Goal: Information Seeking & Learning: Learn about a topic

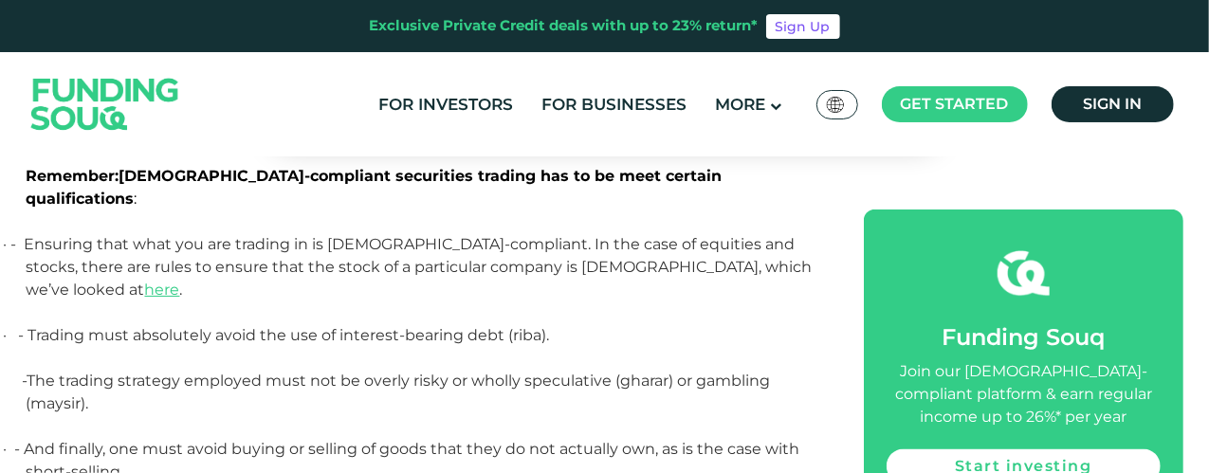
scroll to position [1062, 0]
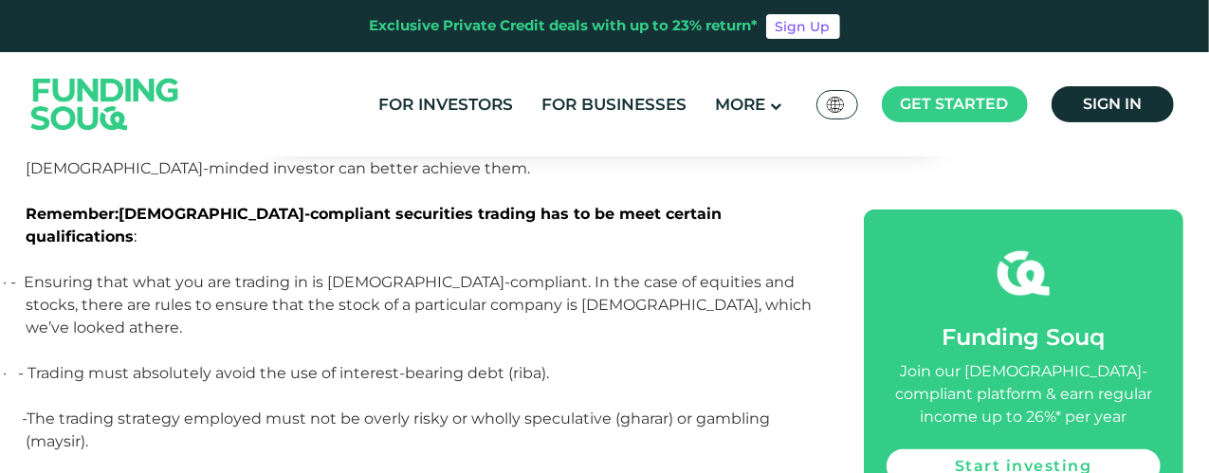
click at [180, 319] on span "here" at bounding box center [162, 328] width 35 height 18
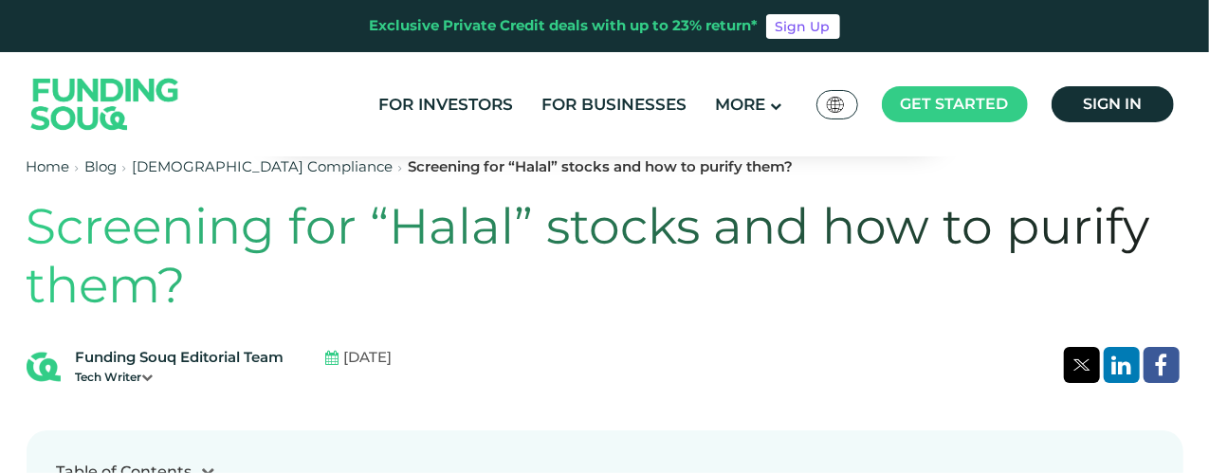
scroll to position [465, 0]
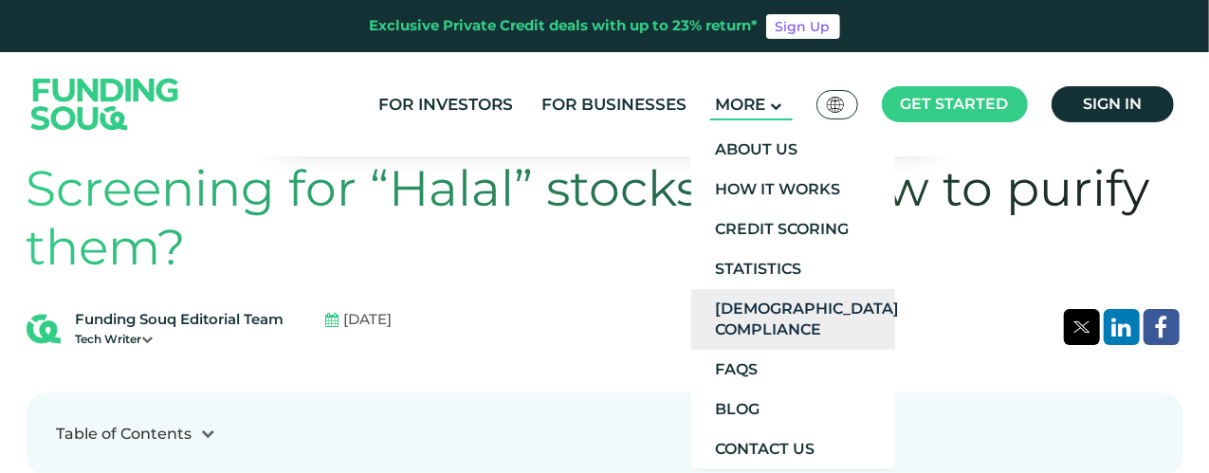
click at [781, 340] on link "[DEMOGRAPHIC_DATA] Compliance" at bounding box center [793, 319] width 204 height 61
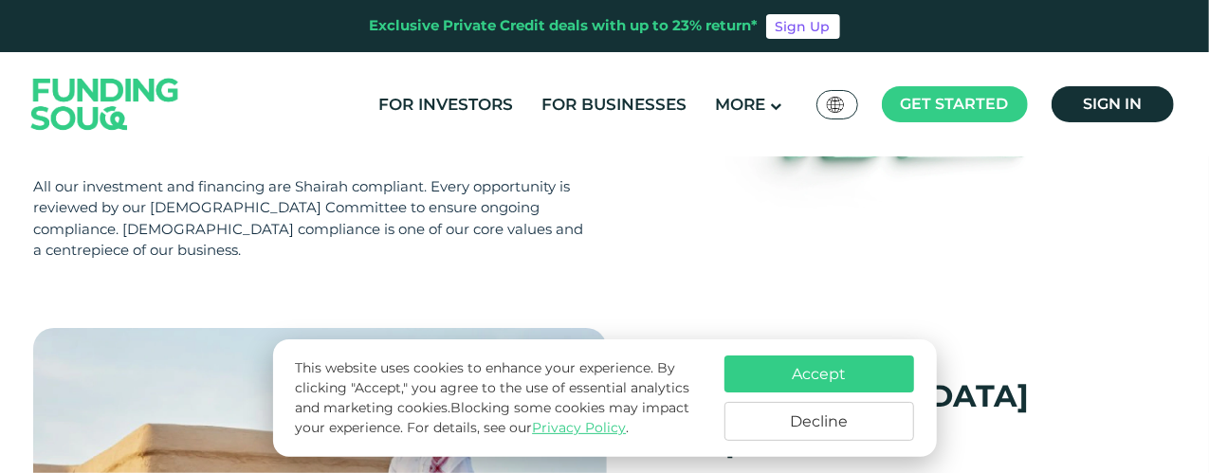
click at [830, 375] on button "Accept" at bounding box center [819, 373] width 190 height 37
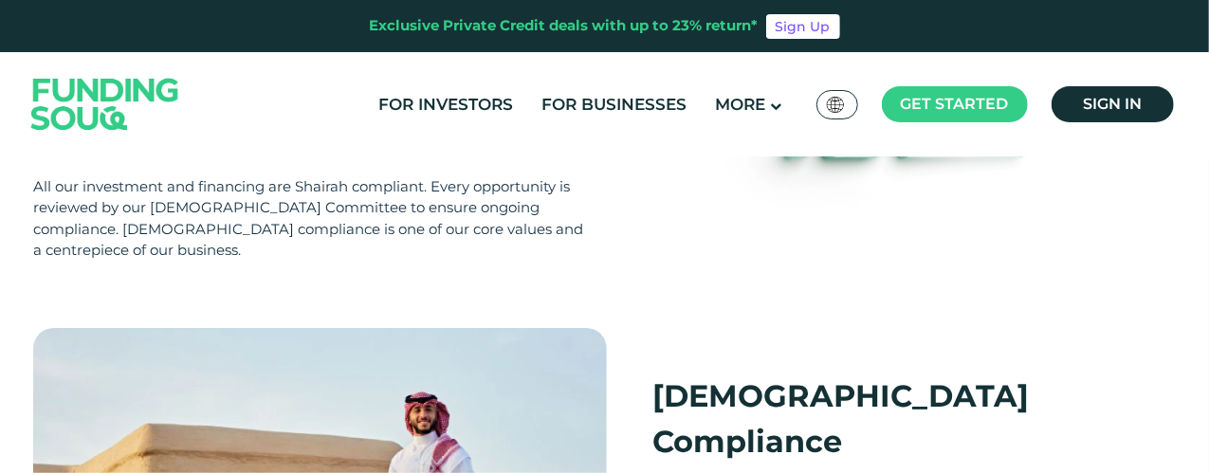
click at [1037, 240] on div "Shariah Compliance At Funding Souq, our core values revolve around offering inv…" at bounding box center [606, 66] width 1147 height 465
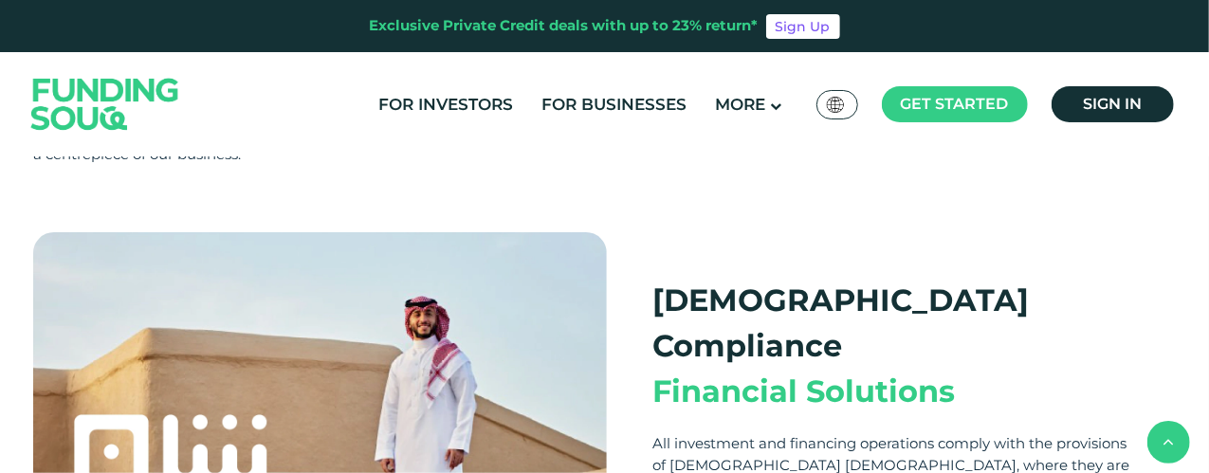
scroll to position [607, 0]
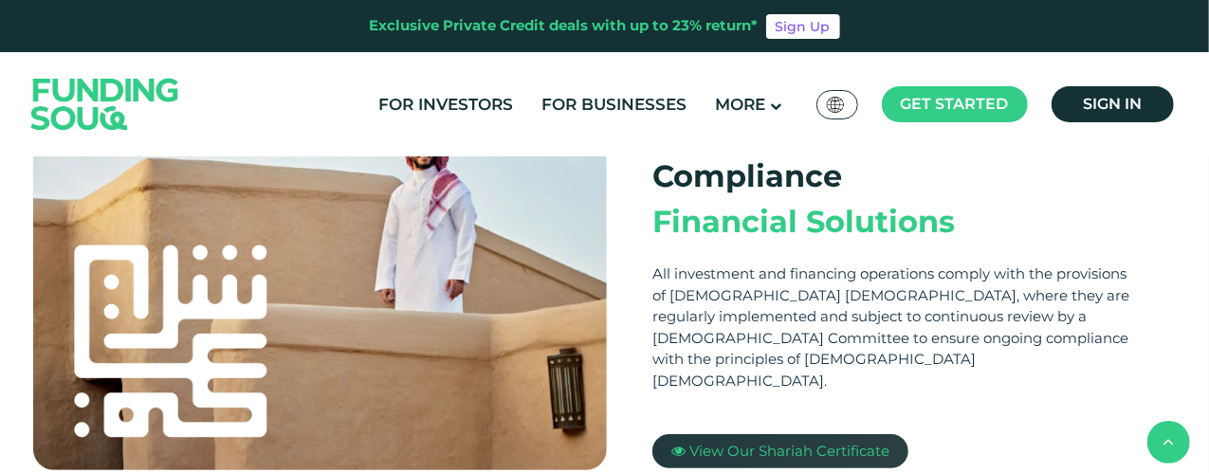
click at [796, 442] on span "View Our Shariah Certificate" at bounding box center [789, 451] width 200 height 18
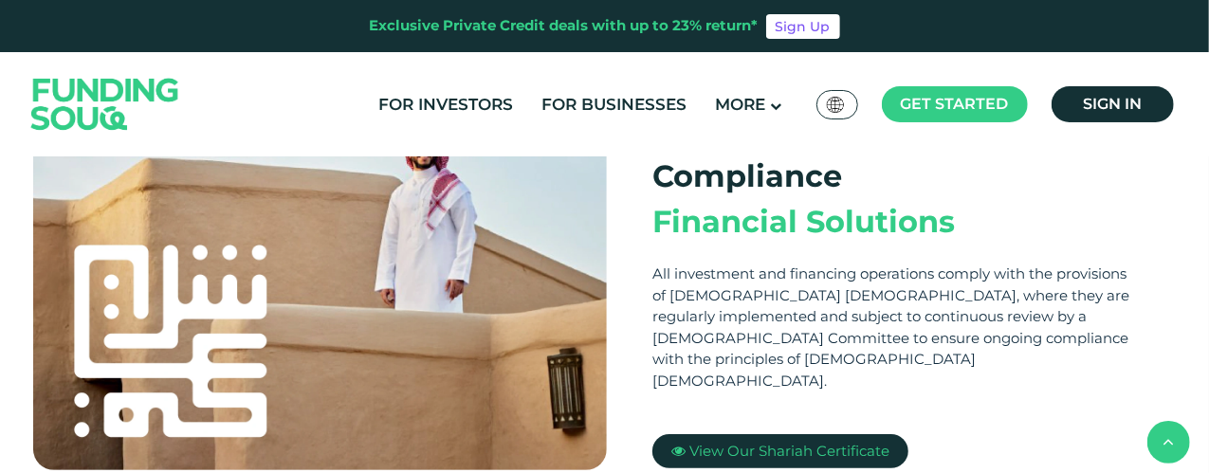
click at [789, 264] on div "All investment and financing operations comply with the provisions of Islamic S…" at bounding box center [893, 328] width 483 height 128
